Goal: Task Accomplishment & Management: Manage account settings

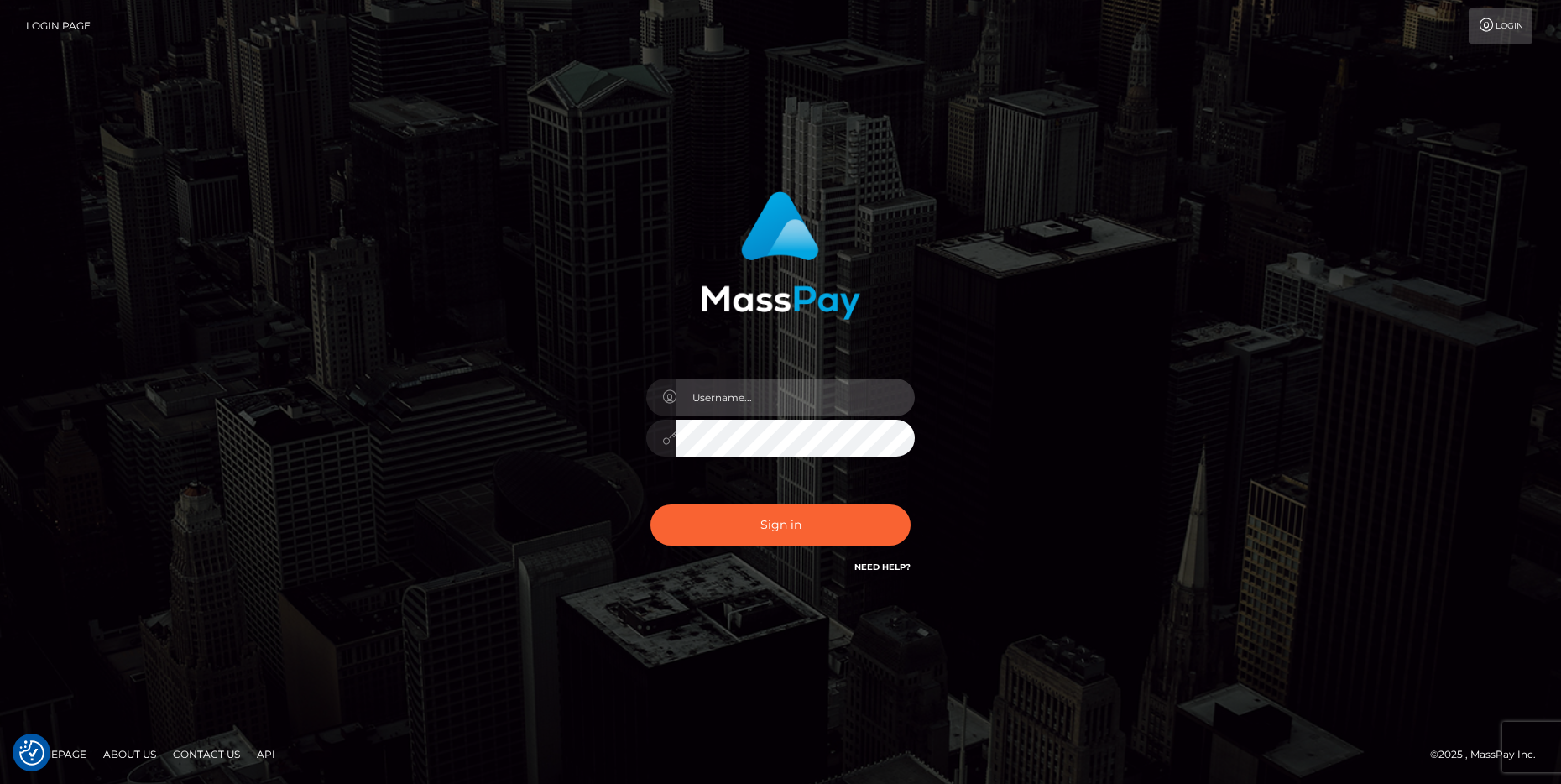
type input "cheli"
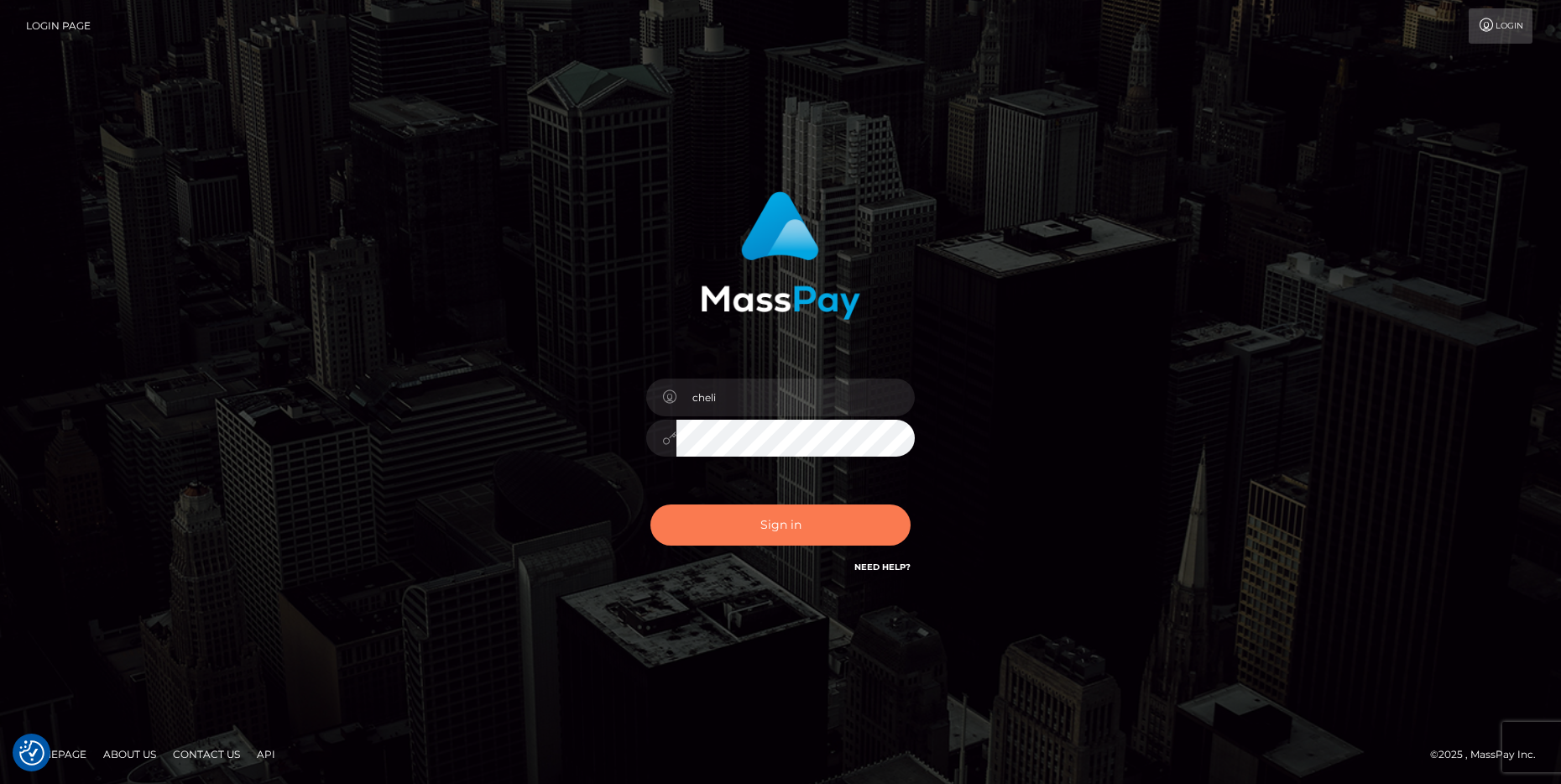
click at [715, 518] on button "Sign in" at bounding box center [780, 524] width 260 height 41
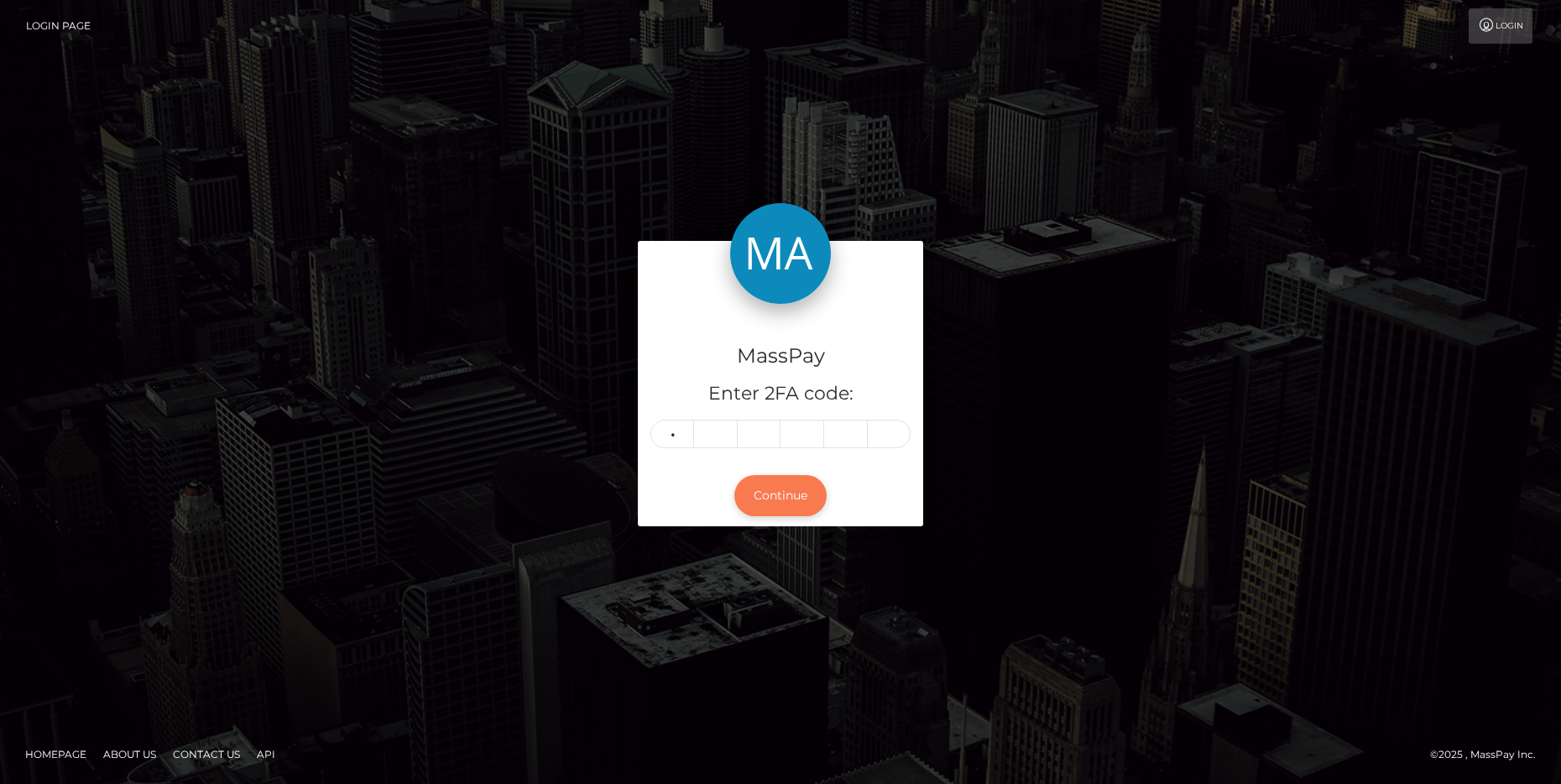
type input "4"
type input "7"
type input "0"
type input "7"
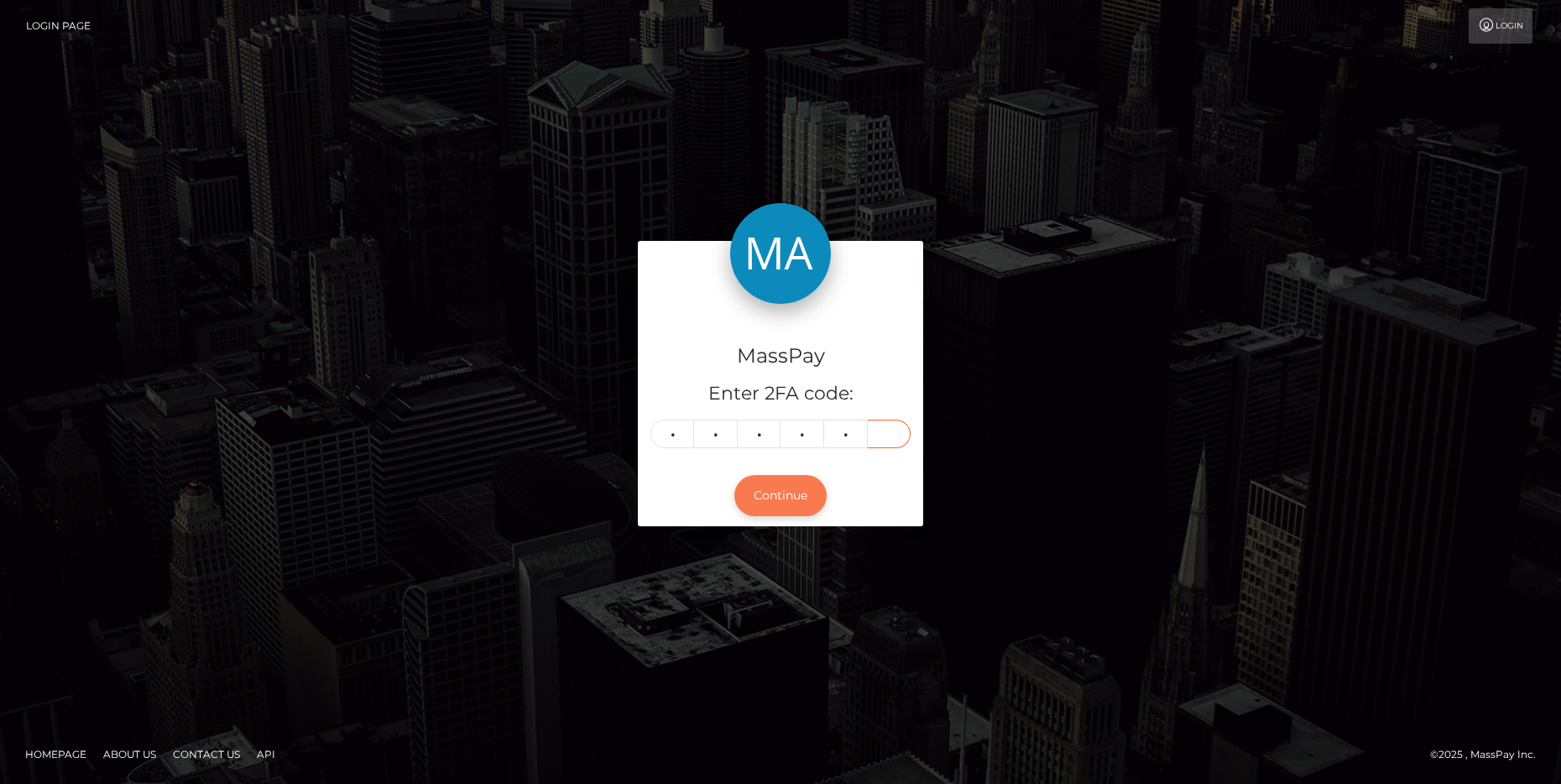
type input "2"
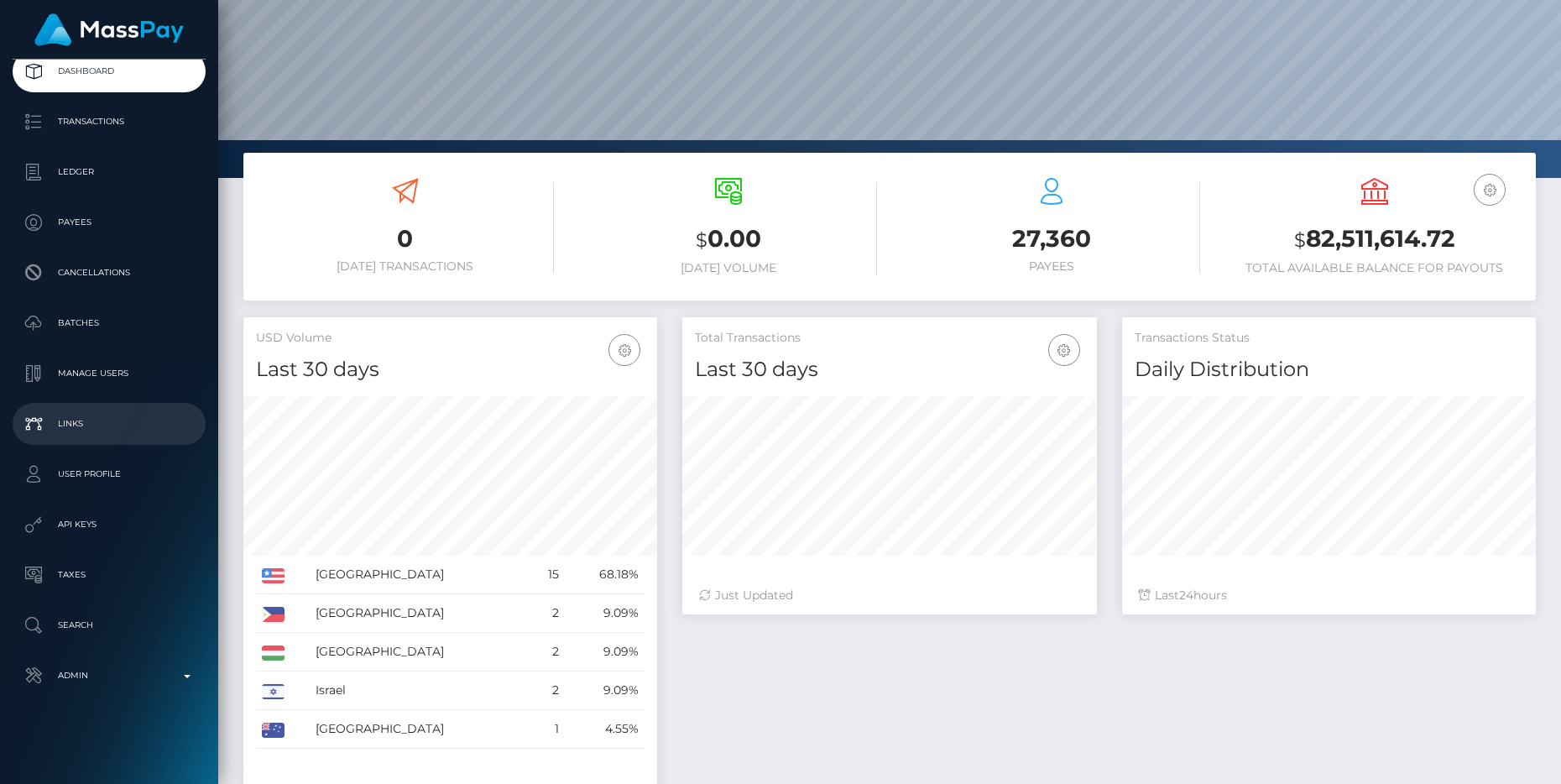
scroll to position [272, 0]
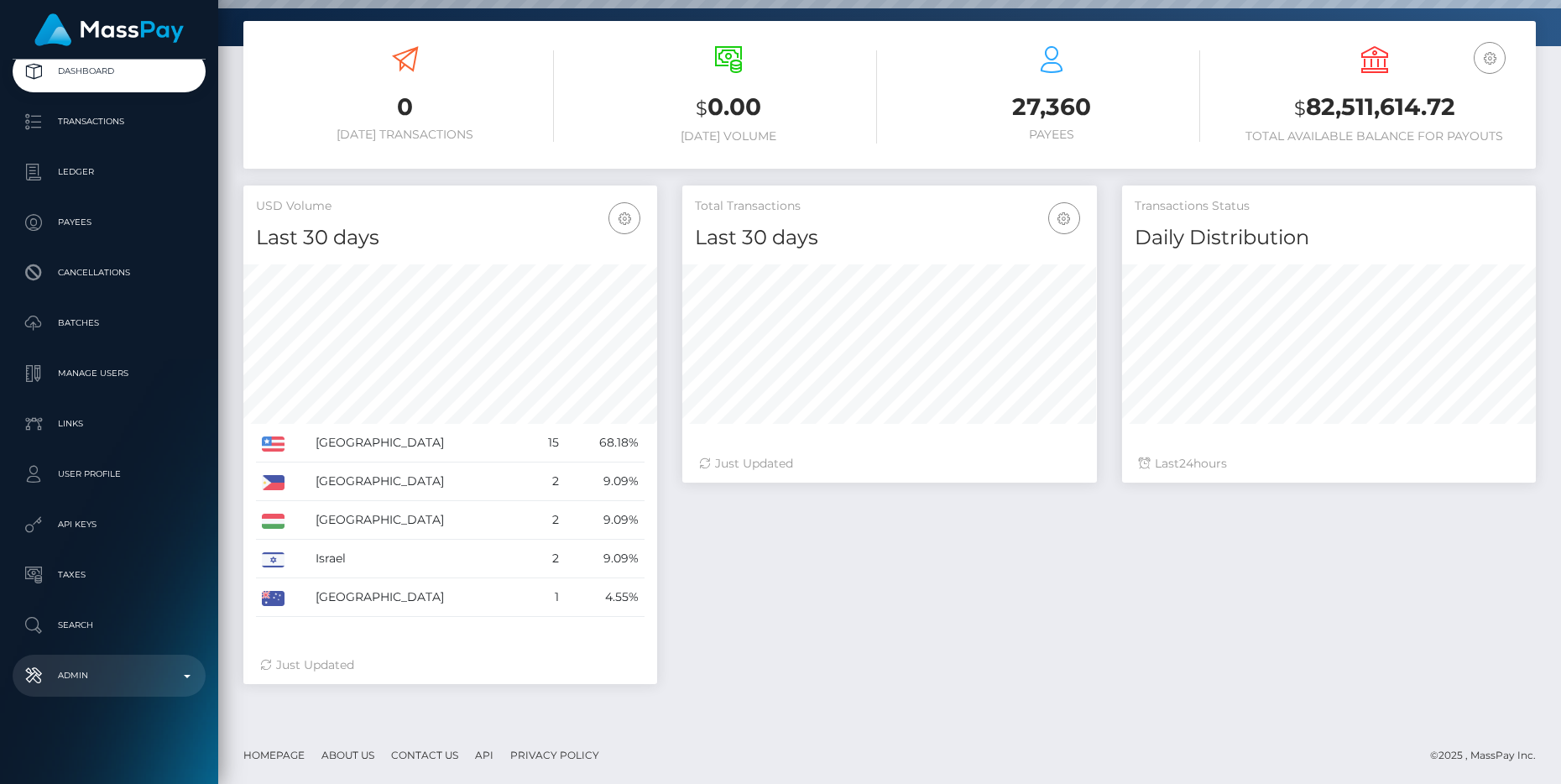
click at [131, 673] on p "Admin" at bounding box center [109, 676] width 180 height 26
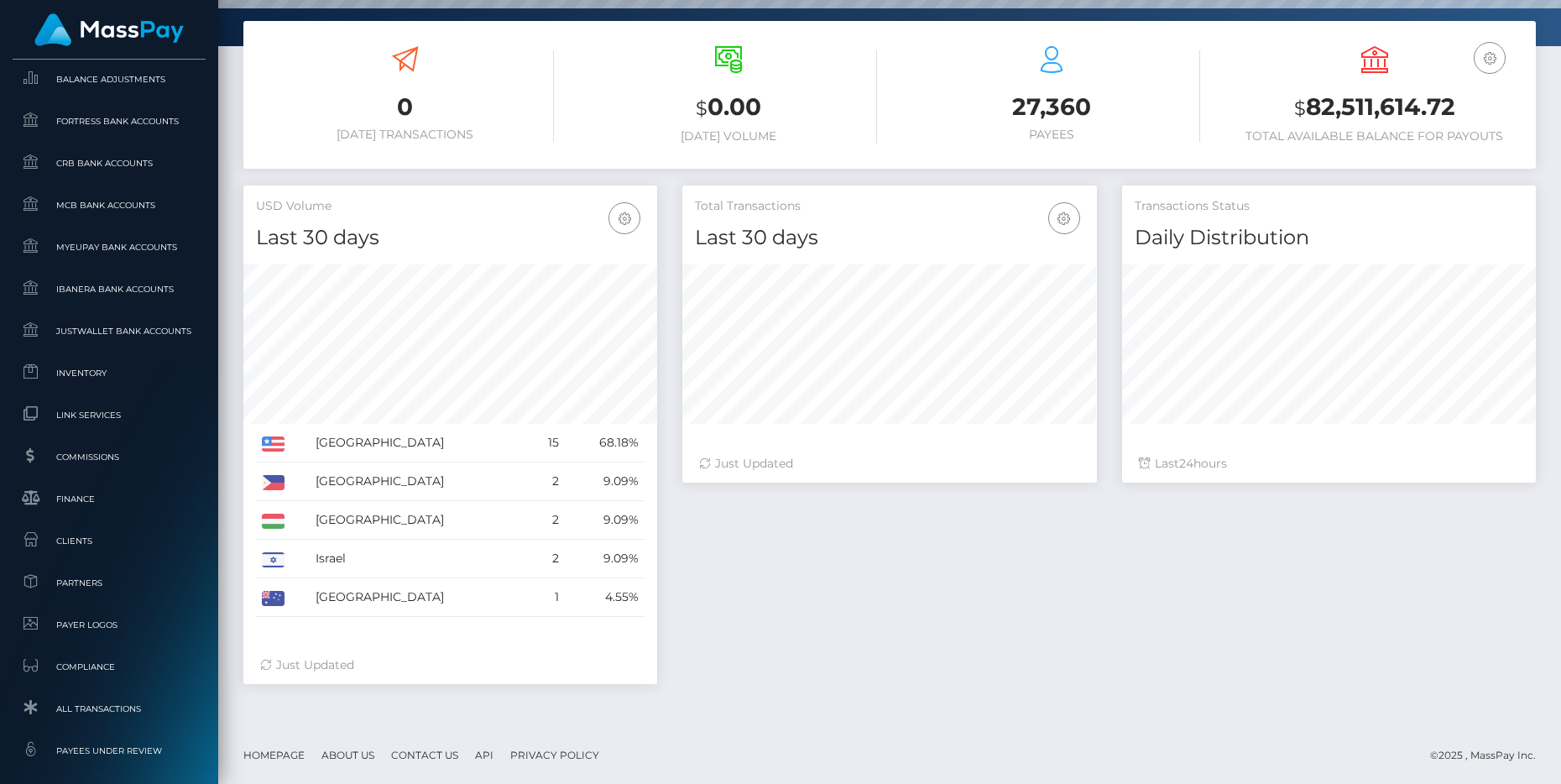
scroll to position [833, 0]
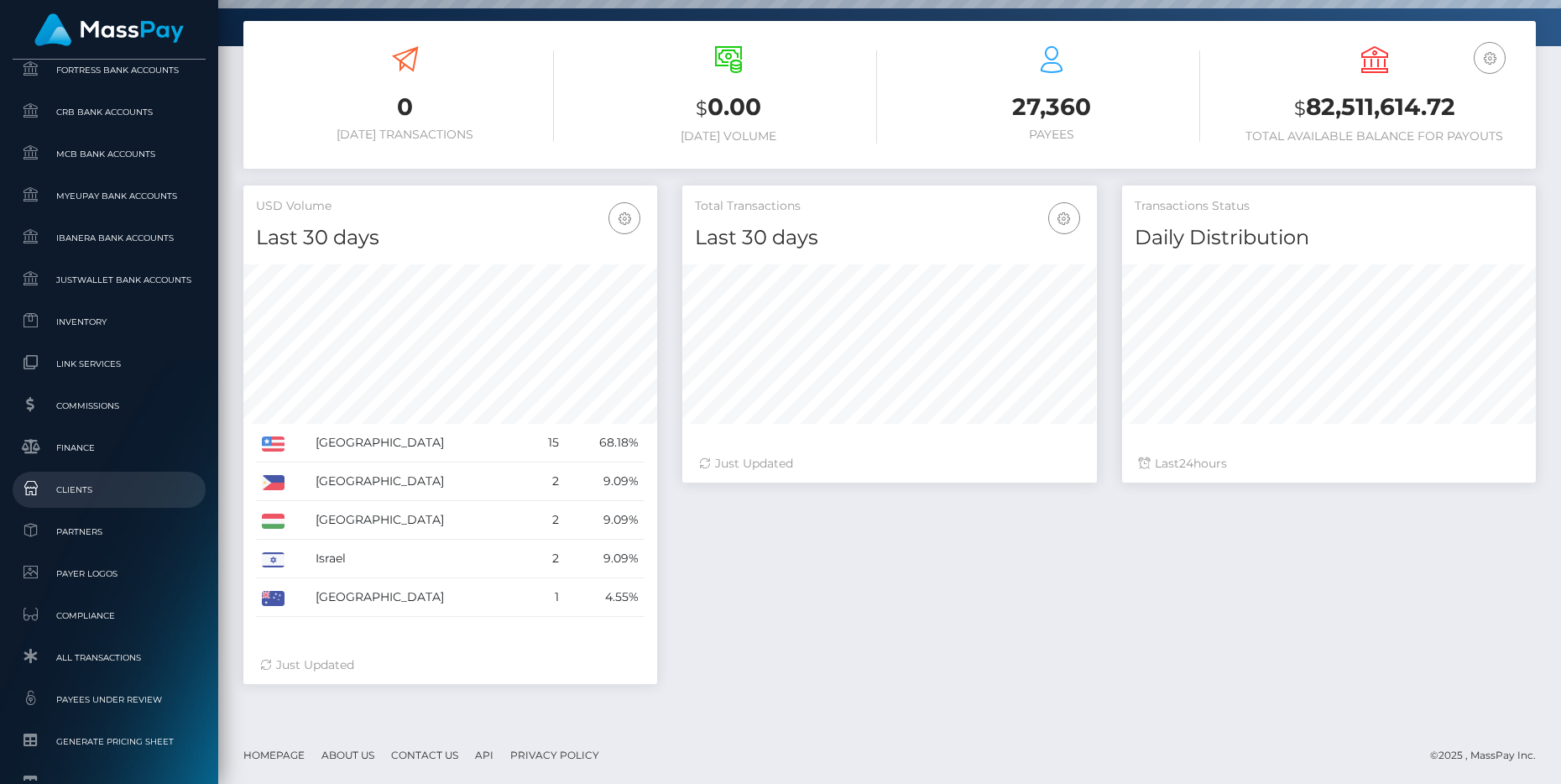
click at [125, 489] on span "Clients" at bounding box center [109, 489] width 180 height 19
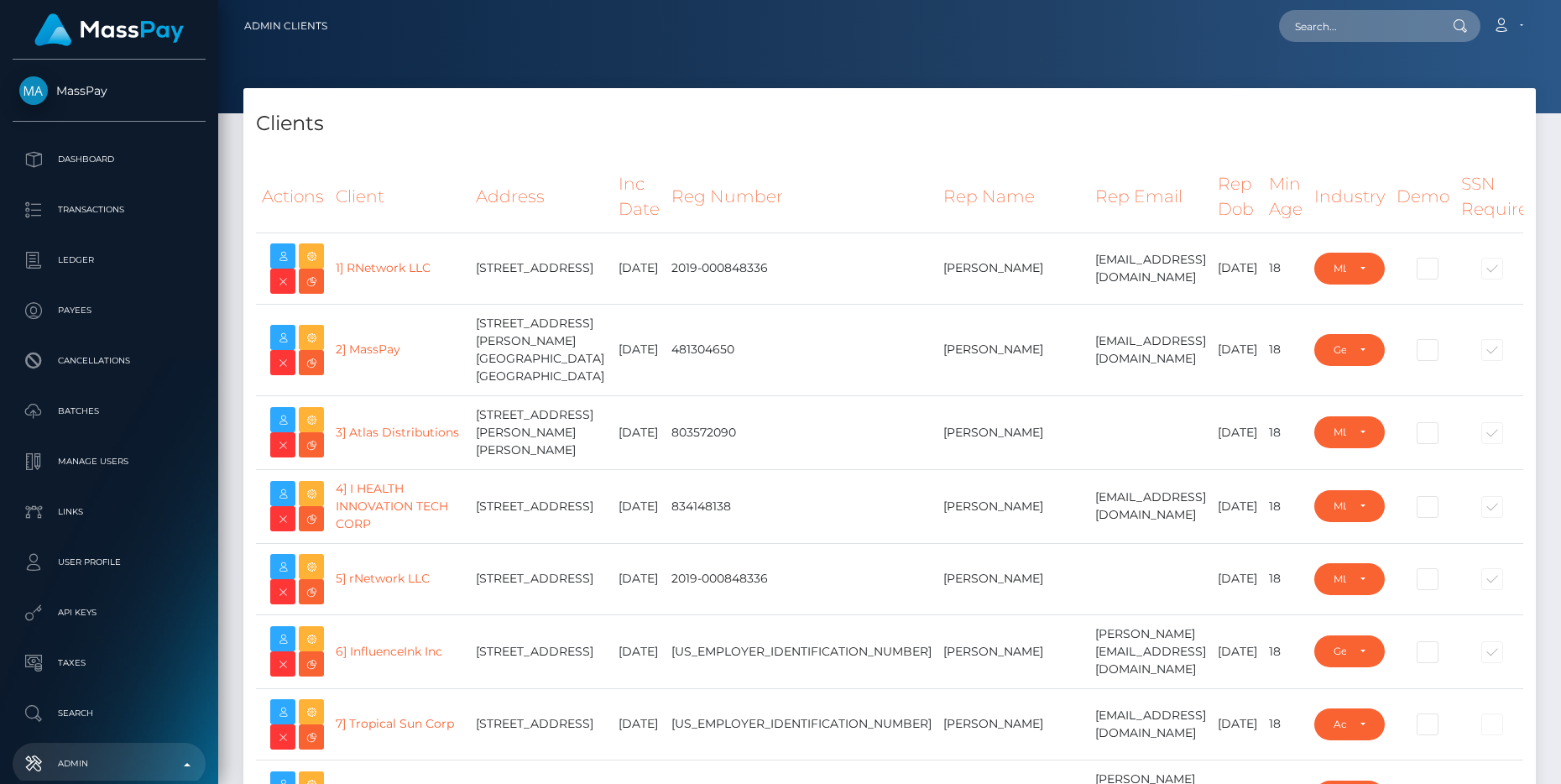
select select "223"
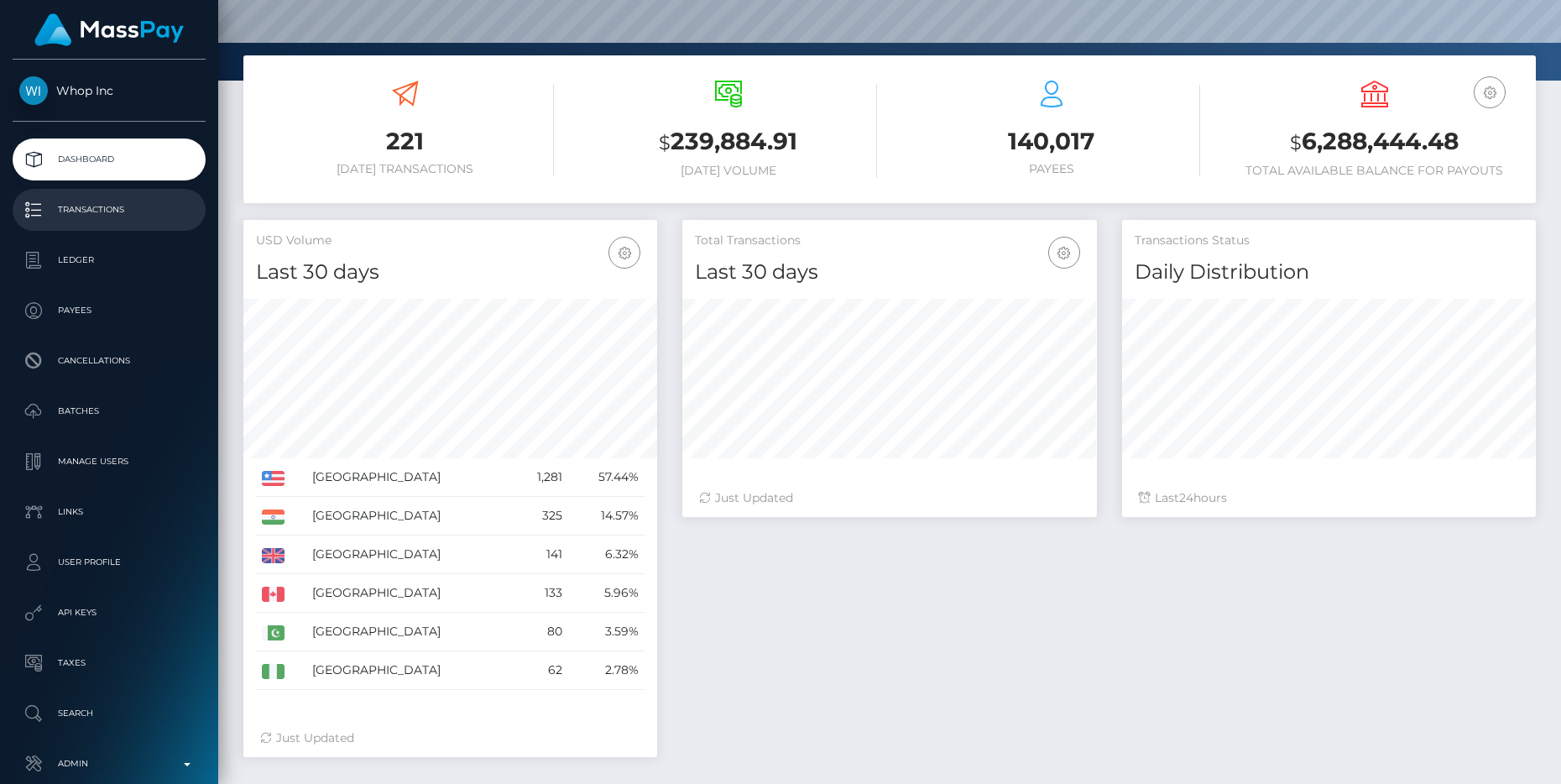
click at [100, 207] on p "Transactions" at bounding box center [109, 210] width 180 height 26
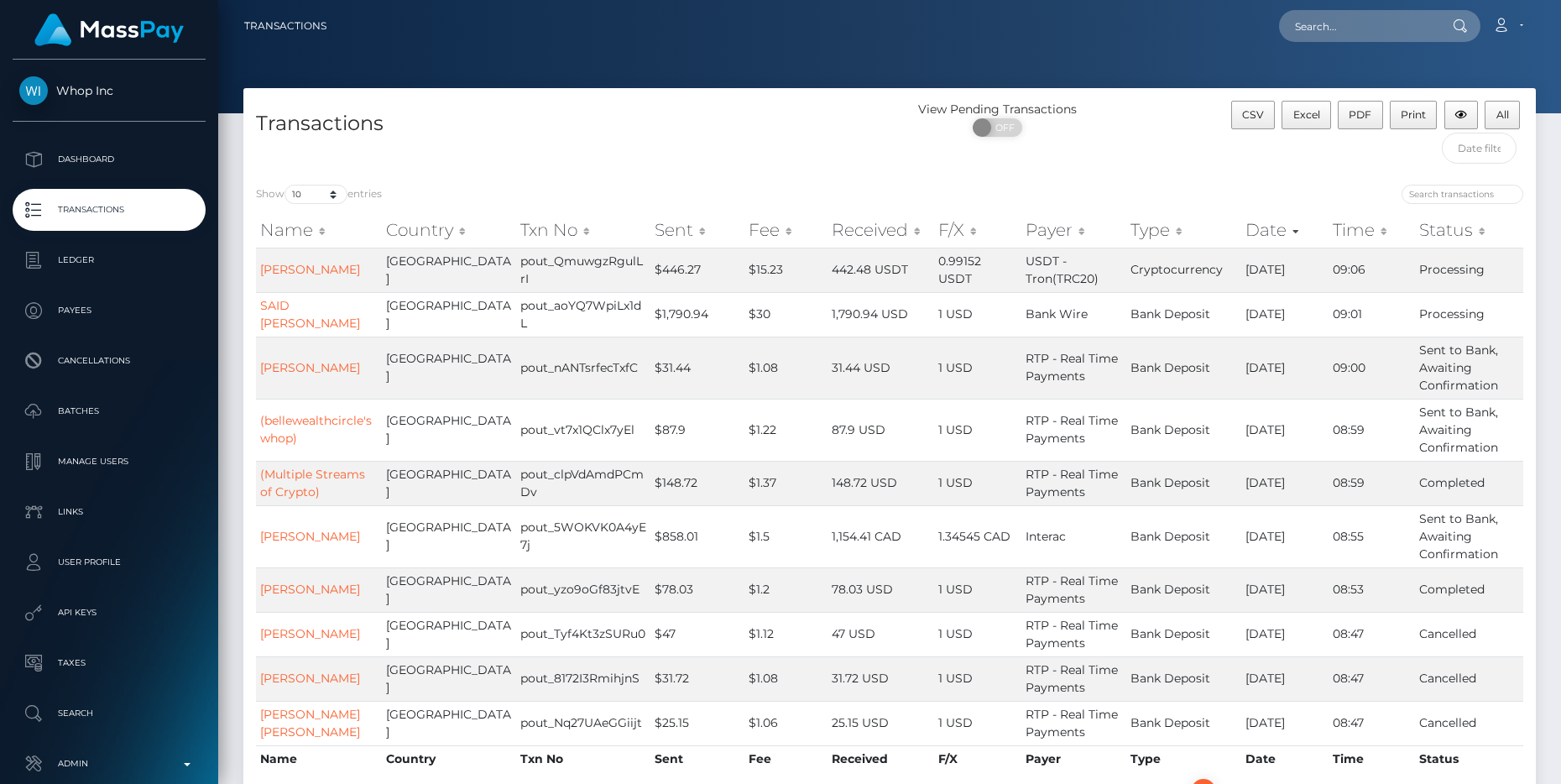
click at [677, 238] on th "Sent" at bounding box center [697, 229] width 94 height 34
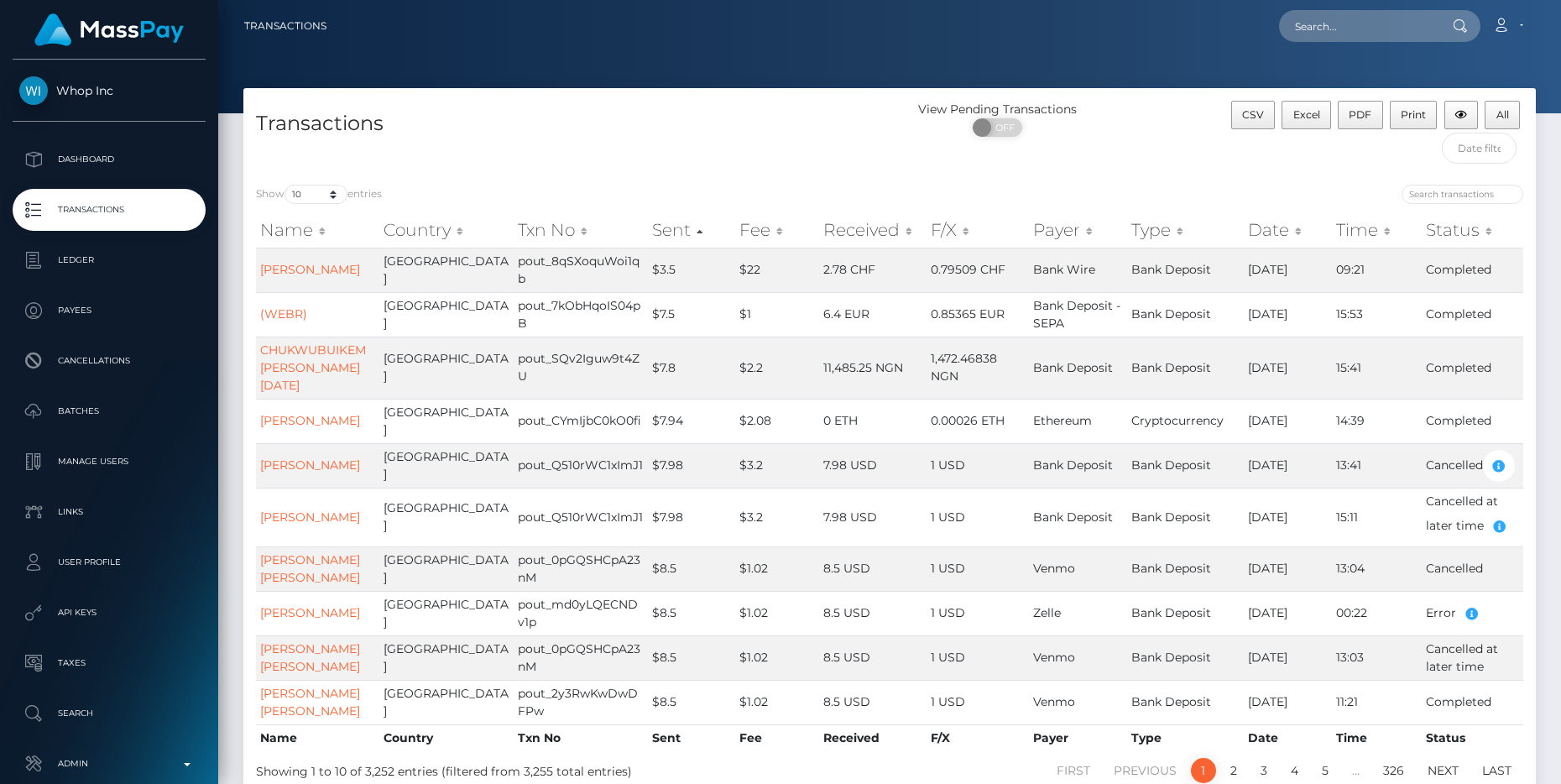
click at [676, 231] on th "Sent" at bounding box center [692, 229] width 88 height 34
